Goal: Transaction & Acquisition: Purchase product/service

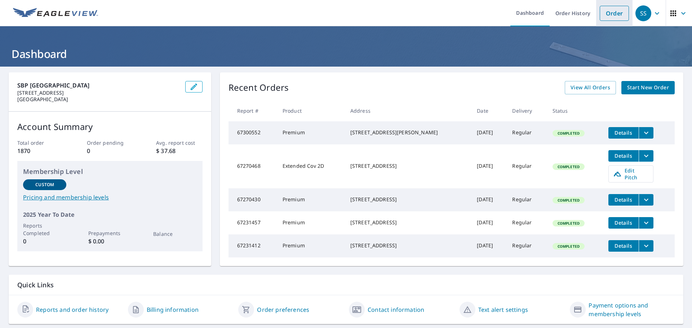
click at [603, 19] on link "Order" at bounding box center [613, 13] width 29 height 15
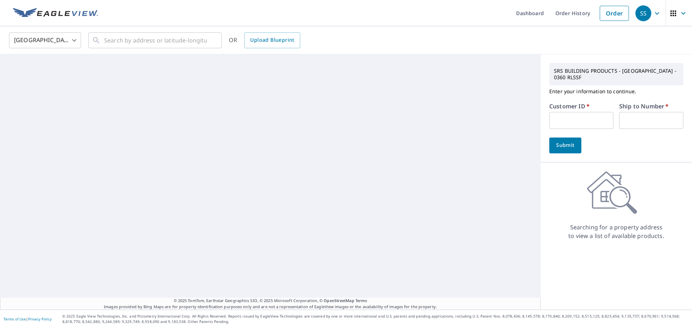
click at [569, 109] on label "Customer ID   *" at bounding box center [569, 106] width 40 height 6
drag, startPoint x: 569, startPoint y: 113, endPoint x: 563, endPoint y: 115, distance: 6.7
click at [567, 113] on input "text" at bounding box center [581, 120] width 64 height 17
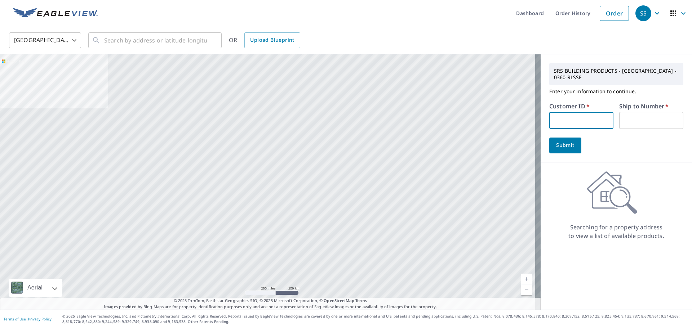
type input "cri332"
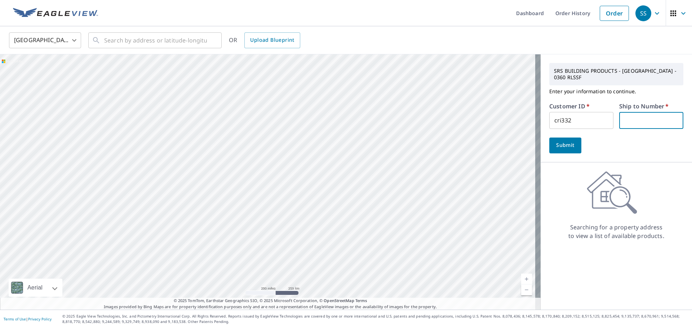
drag, startPoint x: 643, startPoint y: 121, endPoint x: 630, endPoint y: 131, distance: 16.7
click at [636, 127] on input "text" at bounding box center [651, 120] width 64 height 17
type input "1"
click at [549, 148] on button "Submit" at bounding box center [565, 146] width 32 height 16
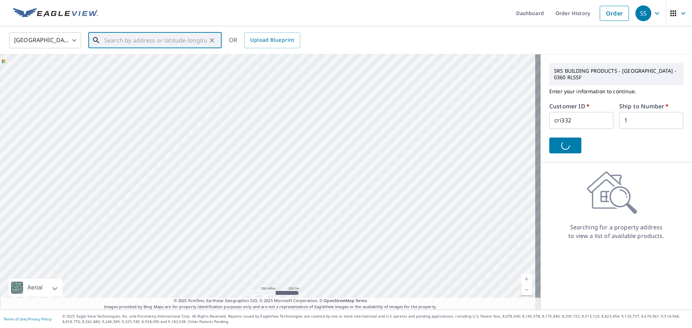
click at [142, 37] on input "text" at bounding box center [155, 40] width 103 height 20
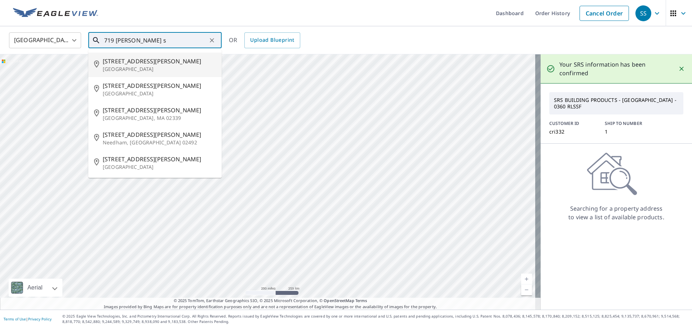
click at [124, 63] on span "[STREET_ADDRESS][PERSON_NAME]" at bounding box center [159, 61] width 113 height 9
type input "[STREET_ADDRESS][PERSON_NAME]"
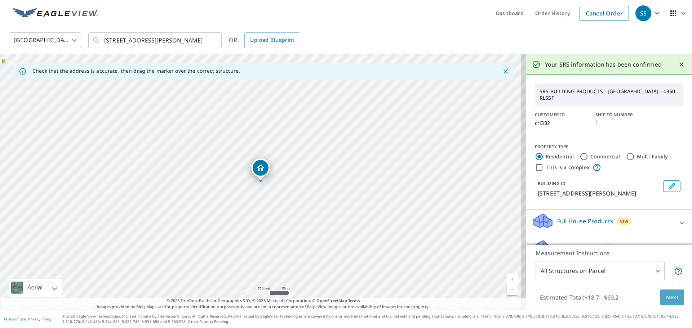
click at [671, 304] on button "Next" at bounding box center [672, 298] width 24 height 16
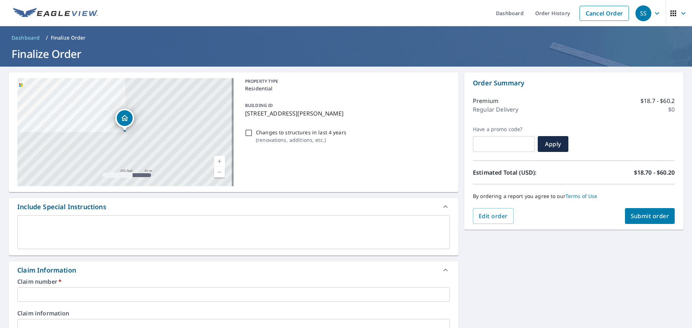
click at [193, 294] on input "text" at bounding box center [233, 294] width 432 height 14
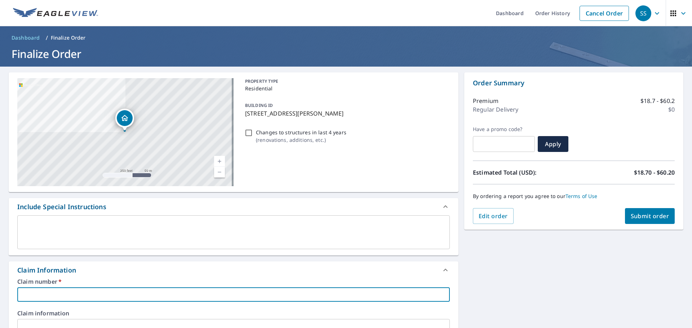
type input "cri332"
checkbox input "true"
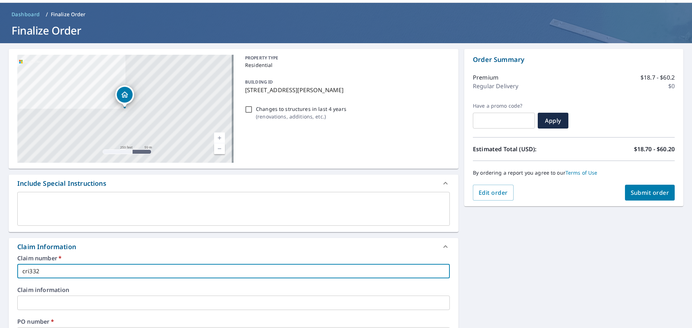
scroll to position [108, 0]
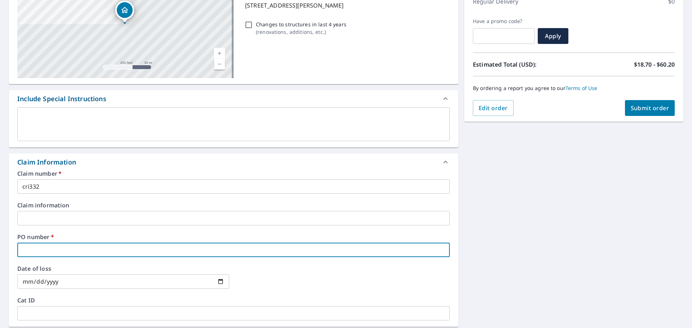
click at [89, 251] on input "text" at bounding box center [233, 250] width 432 height 14
type input "7"
checkbox input "true"
type input "71"
checkbox input "true"
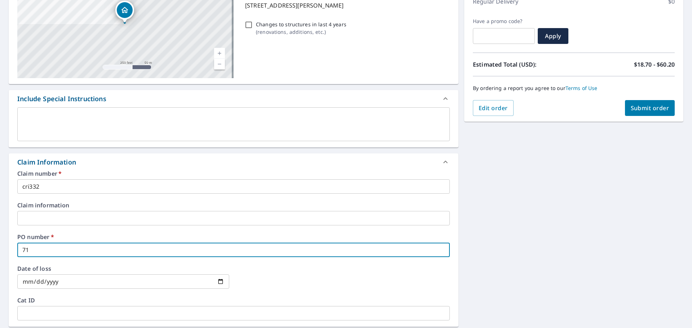
type input "719"
checkbox input "true"
type input "719"
checkbox input "true"
type input "719 w"
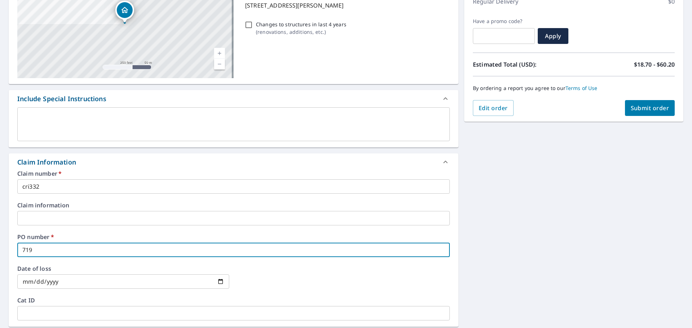
checkbox input "true"
type input "719 we"
checkbox input "true"
type input "719 web"
checkbox input "true"
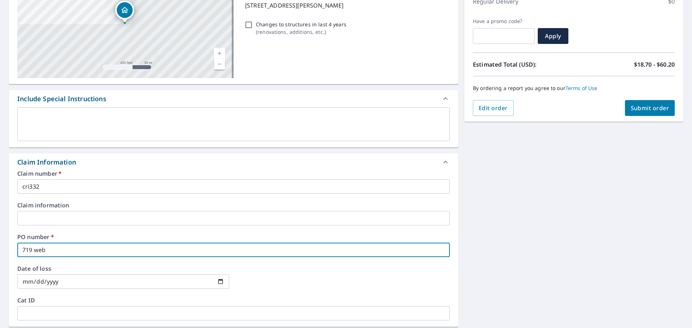
type input "719 webs"
checkbox input "true"
type input "719 webst"
checkbox input "true"
type input "719 webste"
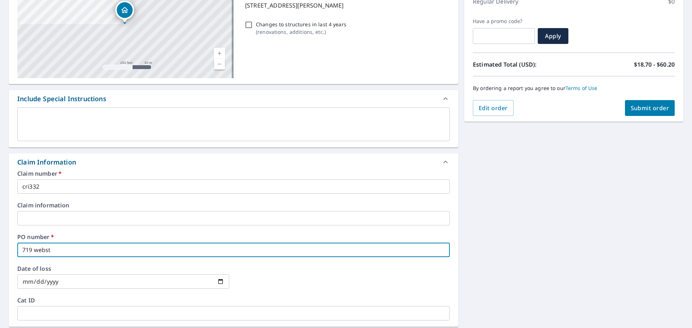
checkbox input "true"
type input "719 [PERSON_NAME]"
checkbox input "true"
type input "719 [PERSON_NAME]"
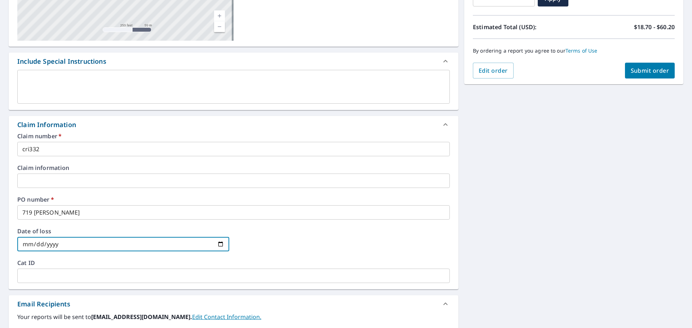
scroll to position [216, 0]
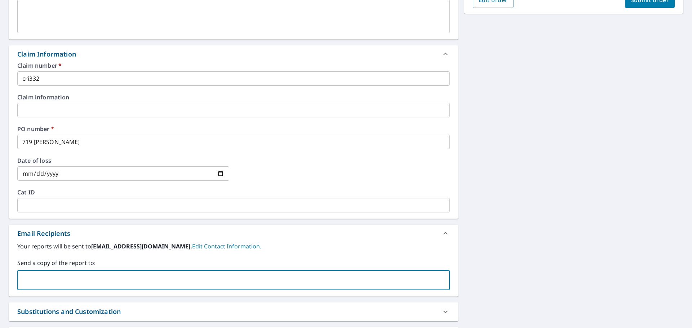
click at [26, 284] on input "text" at bounding box center [228, 280] width 415 height 14
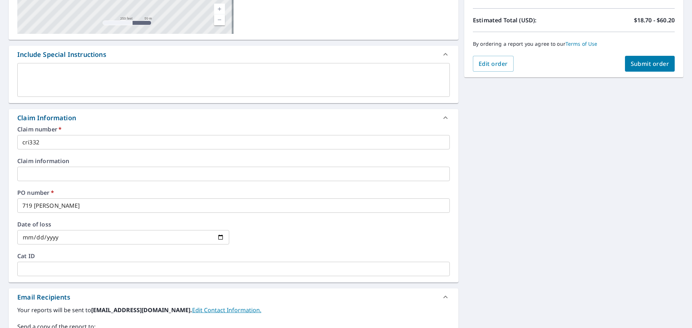
scroll to position [36, 0]
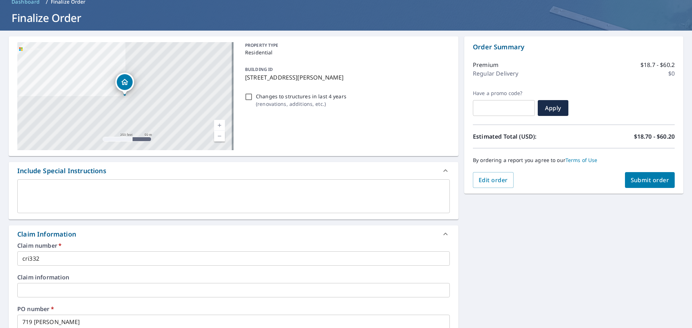
type input "[EMAIL_ADDRESS][DOMAIN_NAME]"
click at [630, 181] on span "Submit order" at bounding box center [649, 180] width 39 height 8
checkbox input "true"
